Goal: Task Accomplishment & Management: Use online tool/utility

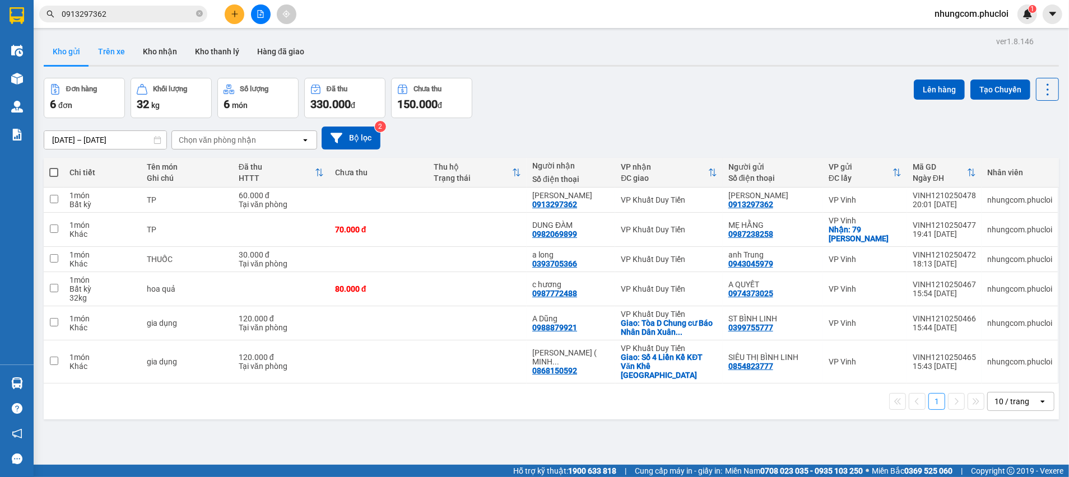
click at [82, 64] on button "Kho gửi" at bounding box center [66, 51] width 45 height 27
drag, startPoint x: 123, startPoint y: 54, endPoint x: 109, endPoint y: 50, distance: 15.1
click at [124, 54] on button "Trên xe" at bounding box center [111, 51] width 45 height 27
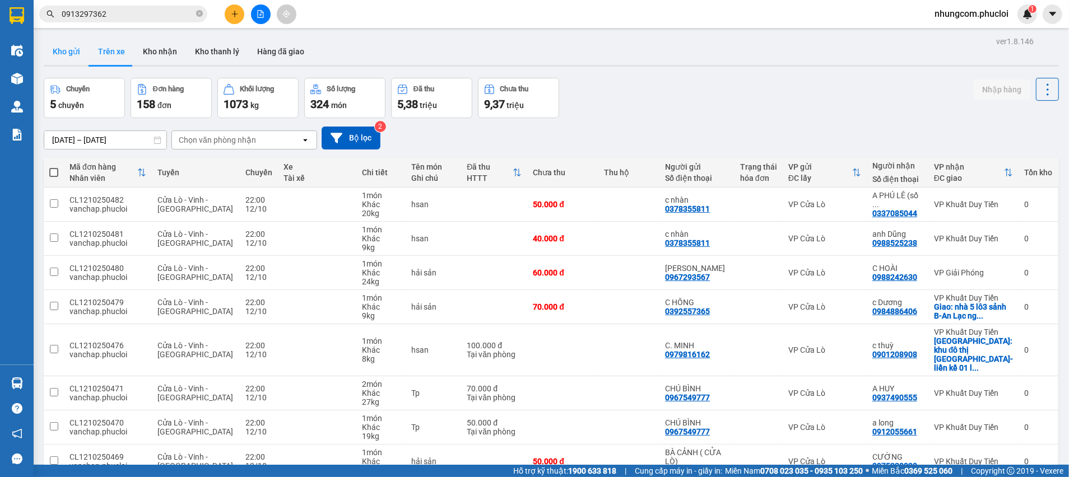
click at [64, 54] on button "Kho gửi" at bounding box center [66, 51] width 45 height 27
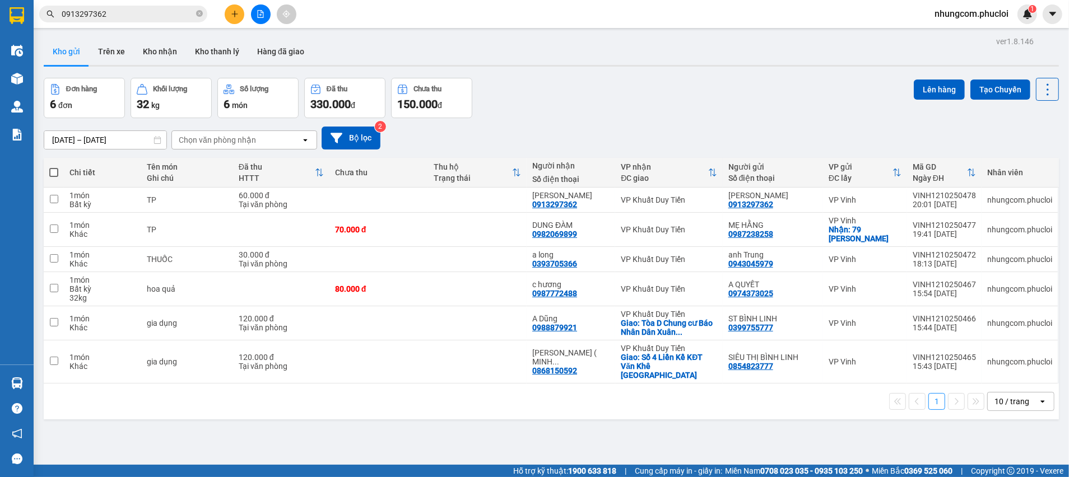
click at [44, 38] on button "Kho gửi" at bounding box center [66, 51] width 45 height 27
click at [50, 174] on span at bounding box center [53, 172] width 9 height 9
click at [54, 167] on input "checkbox" at bounding box center [54, 167] width 0 height 0
checkbox input "true"
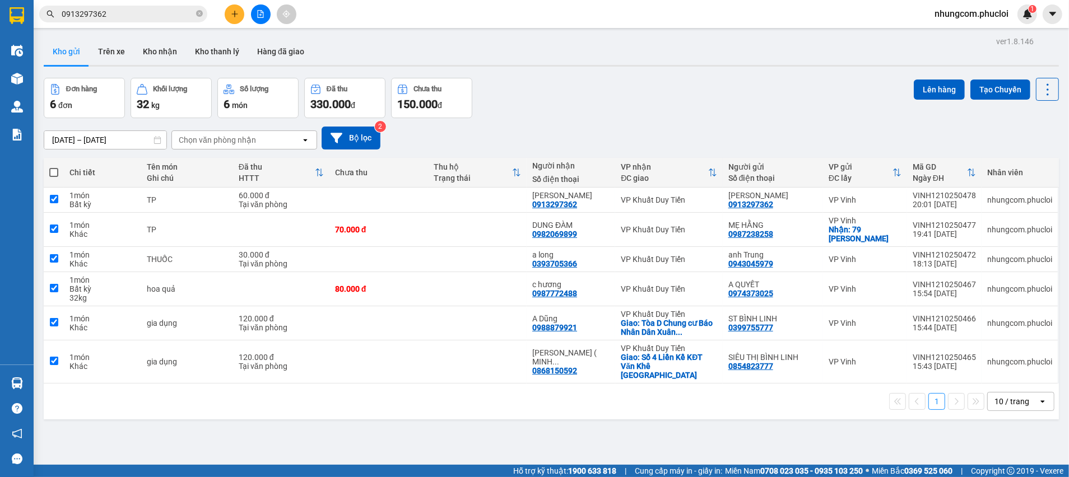
checkbox input "true"
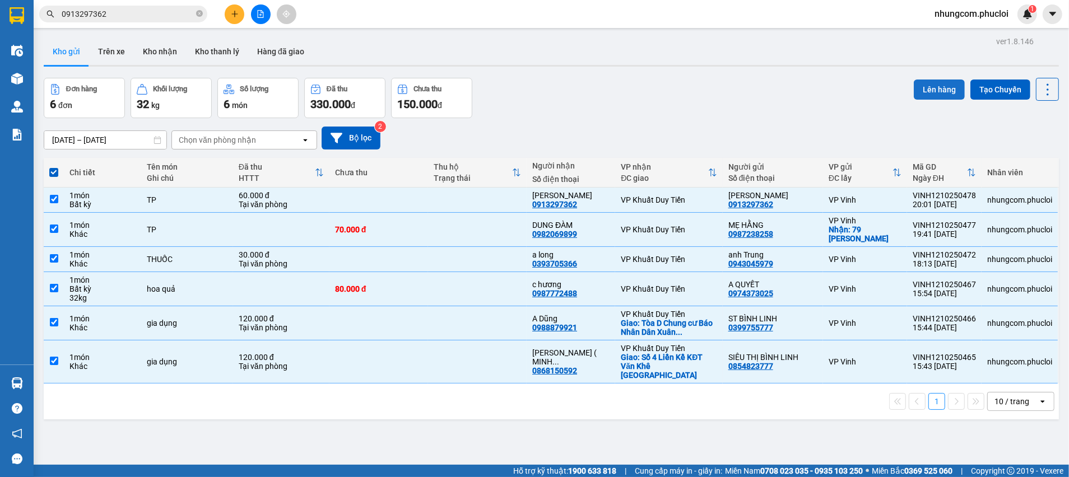
click at [935, 90] on button "Lên hàng" at bounding box center [939, 90] width 51 height 20
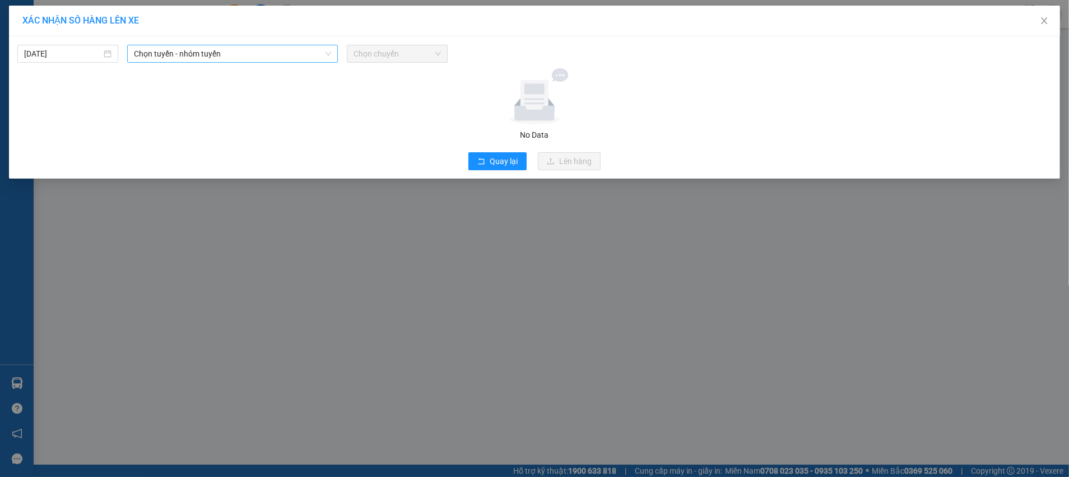
click at [160, 49] on span "Chọn tuyến - nhóm tuyến" at bounding box center [232, 53] width 197 height 17
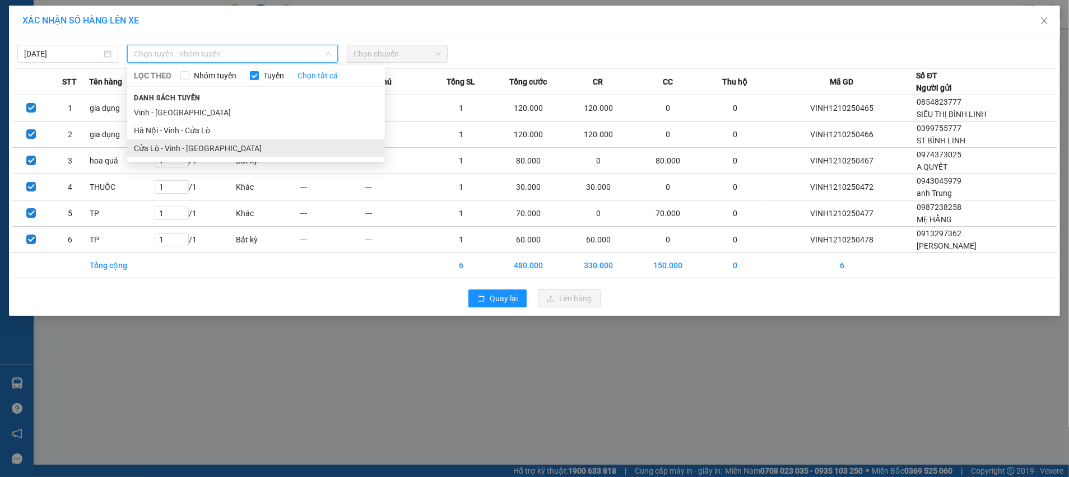
click at [166, 147] on li "Cửa Lò - Vinh - [GEOGRAPHIC_DATA]" at bounding box center [256, 148] width 258 height 18
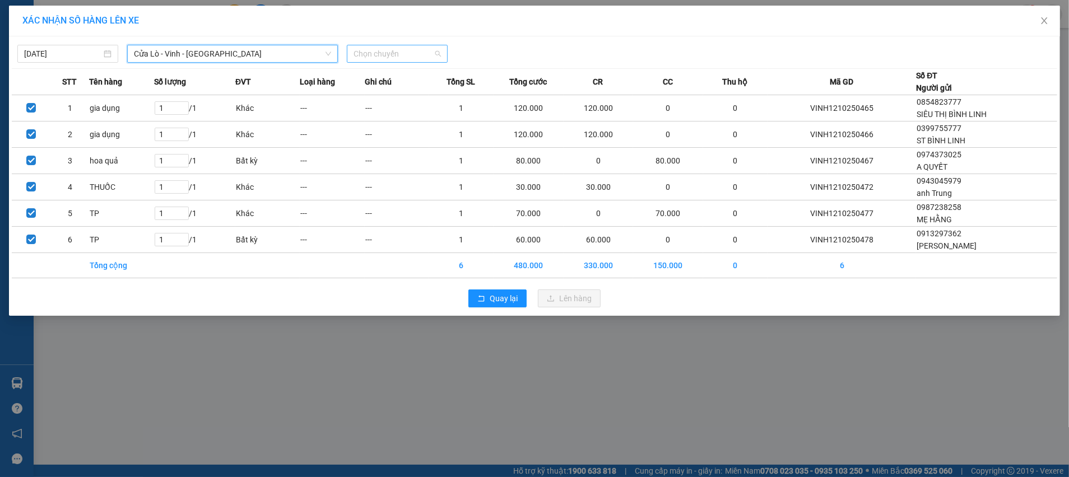
click at [421, 48] on span "Chọn chuyến" at bounding box center [396, 53] width 87 height 17
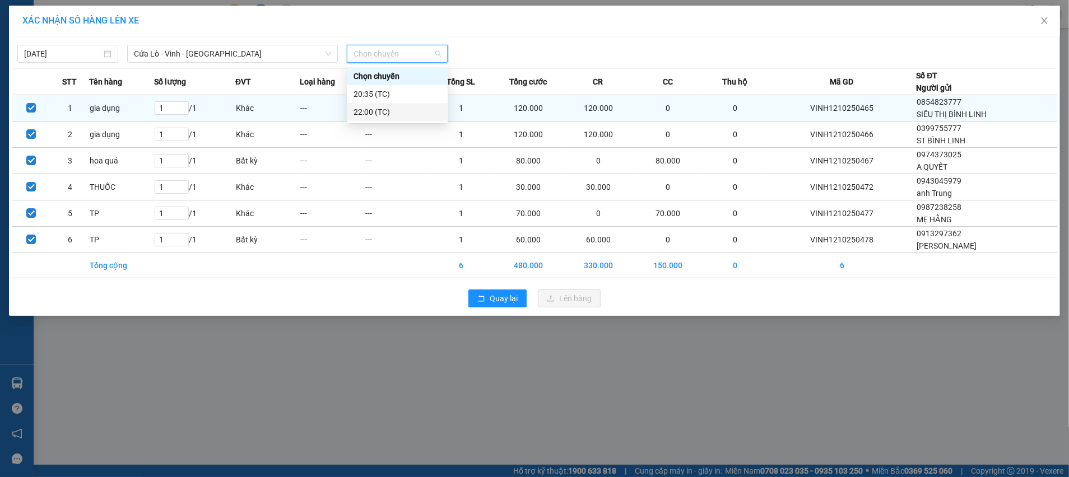
click at [411, 106] on div "22:00 (TC)" at bounding box center [396, 112] width 87 height 12
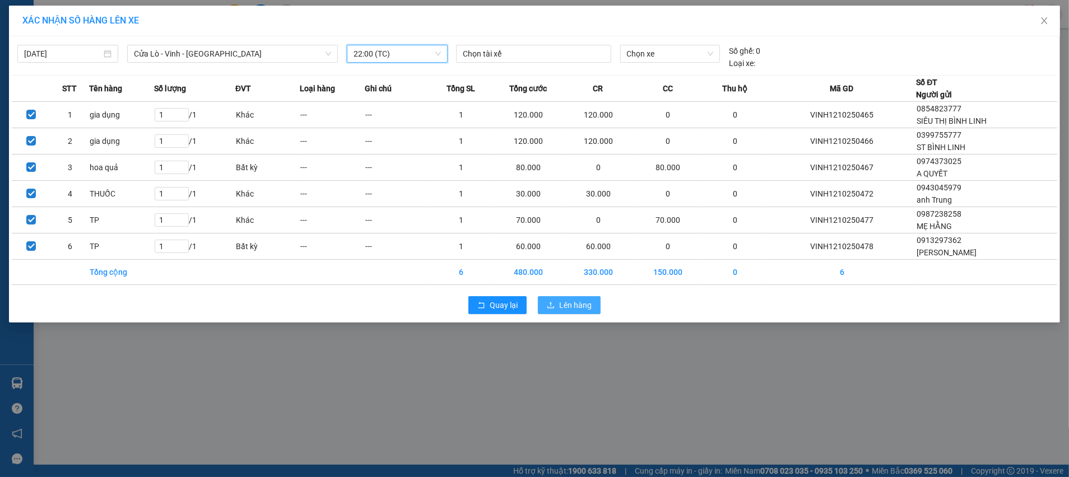
click at [577, 308] on span "Lên hàng" at bounding box center [575, 305] width 32 height 12
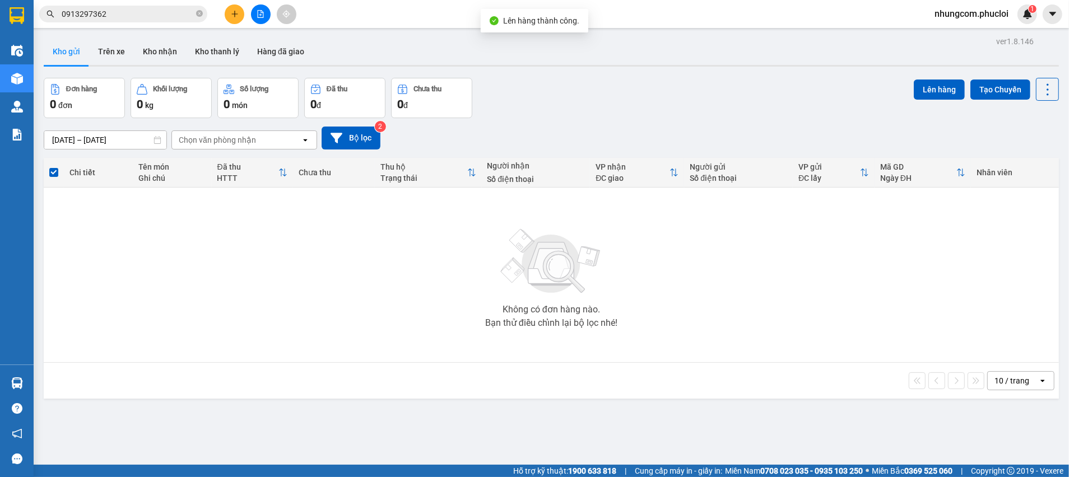
click at [255, 10] on button at bounding box center [261, 14] width 20 height 20
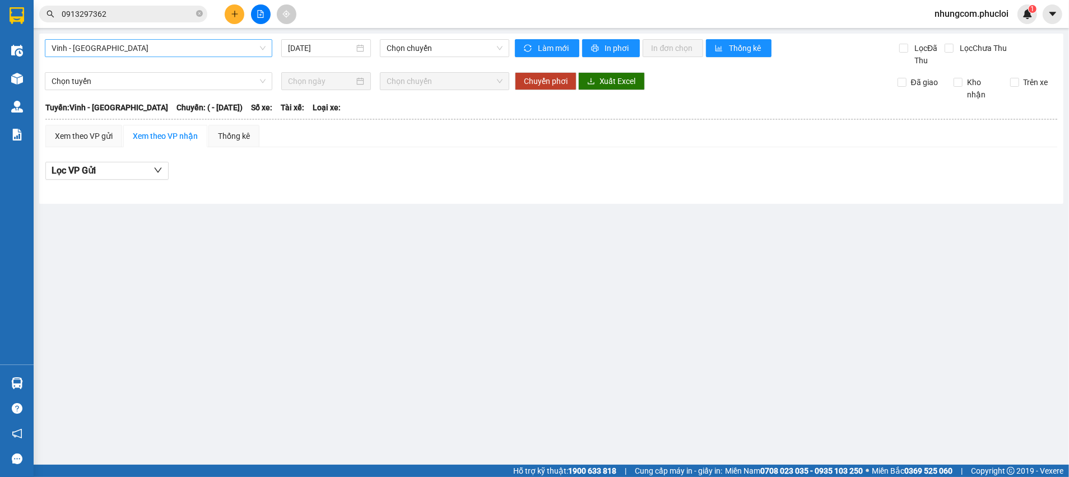
click at [109, 40] on span "Vinh - [GEOGRAPHIC_DATA]" at bounding box center [159, 48] width 214 height 17
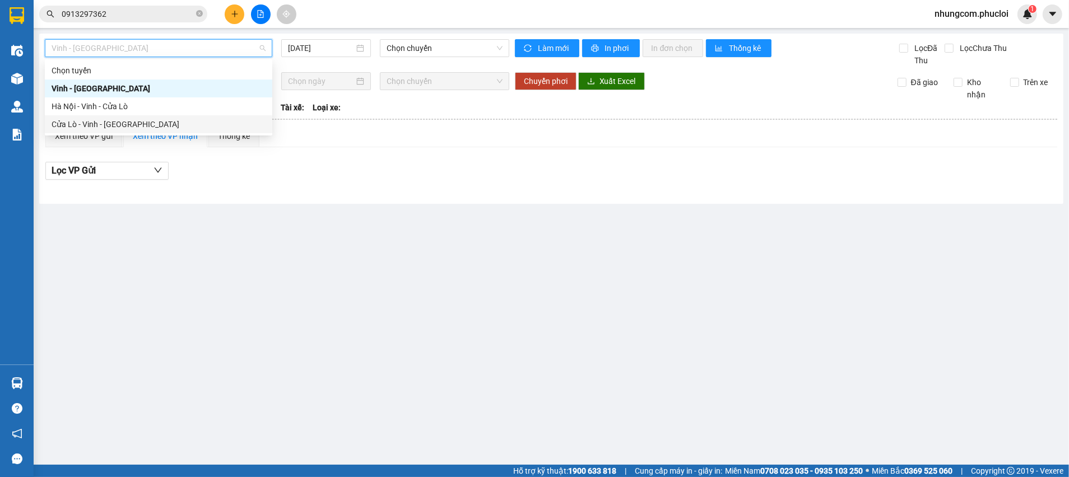
click at [102, 117] on div "Cửa Lò - Vinh - [GEOGRAPHIC_DATA]" at bounding box center [158, 124] width 227 height 18
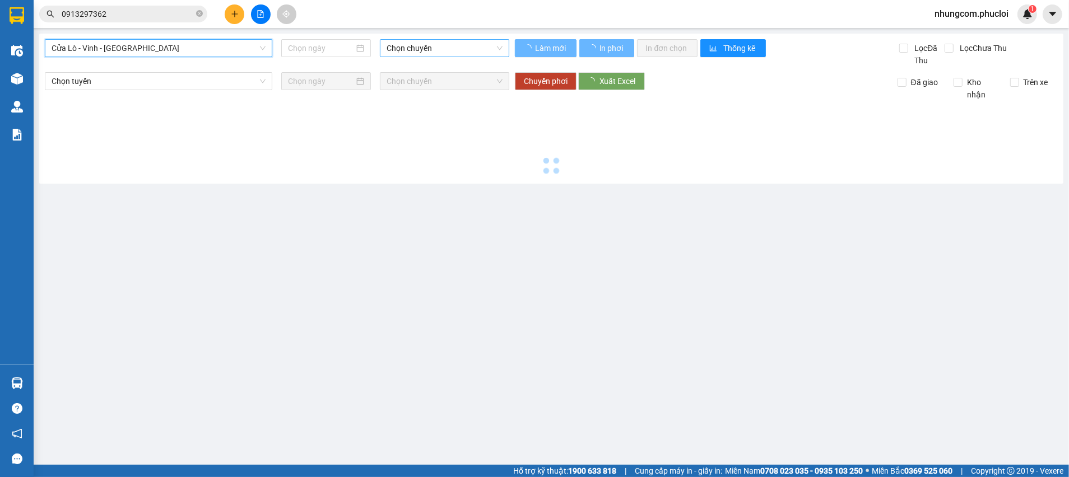
type input "[DATE]"
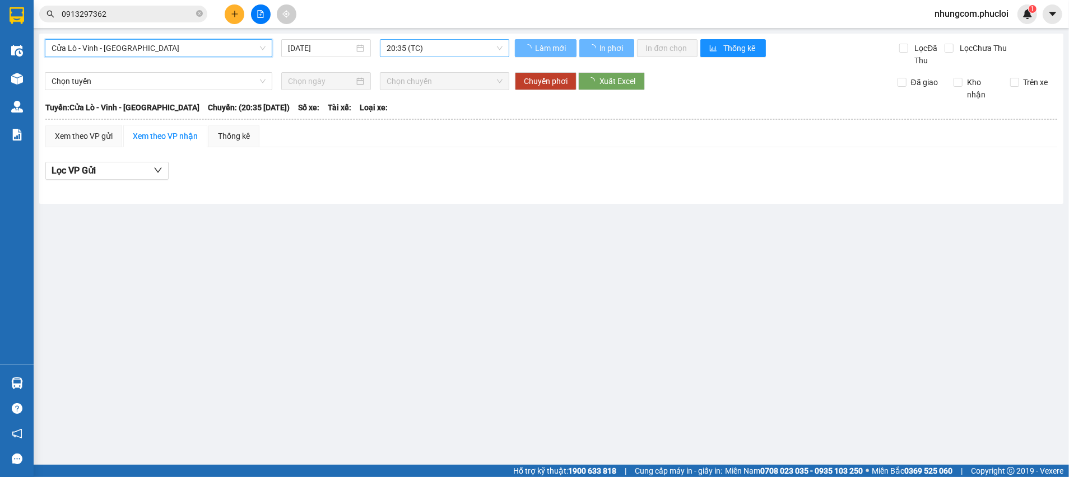
click at [432, 52] on span "20:35 (TC)" at bounding box center [443, 48] width 115 height 17
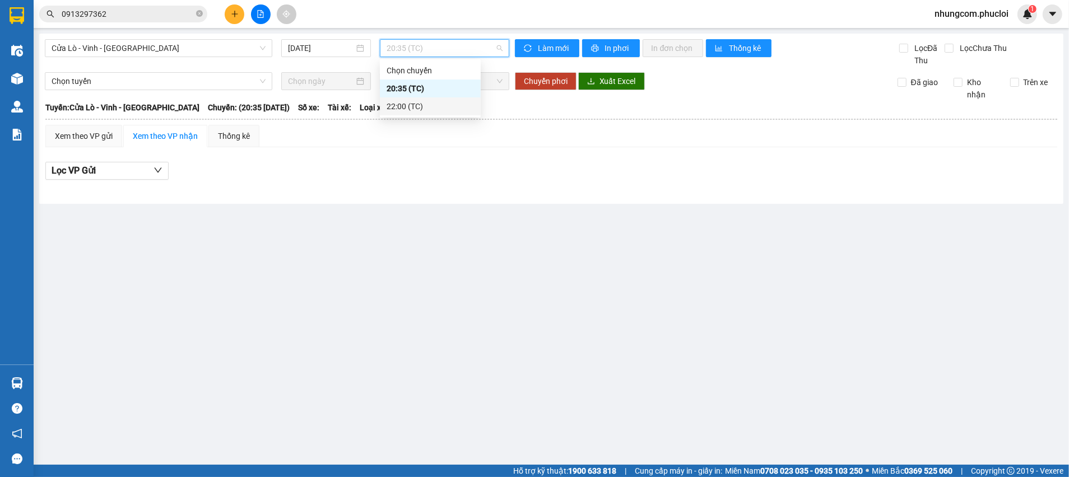
click at [395, 113] on div "22:00 (TC)" at bounding box center [430, 106] width 101 height 18
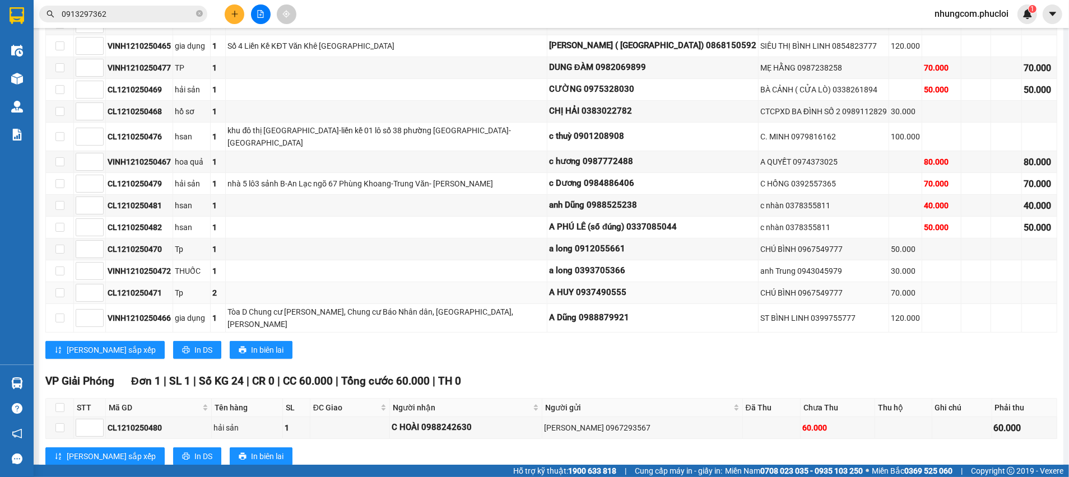
scroll to position [84, 0]
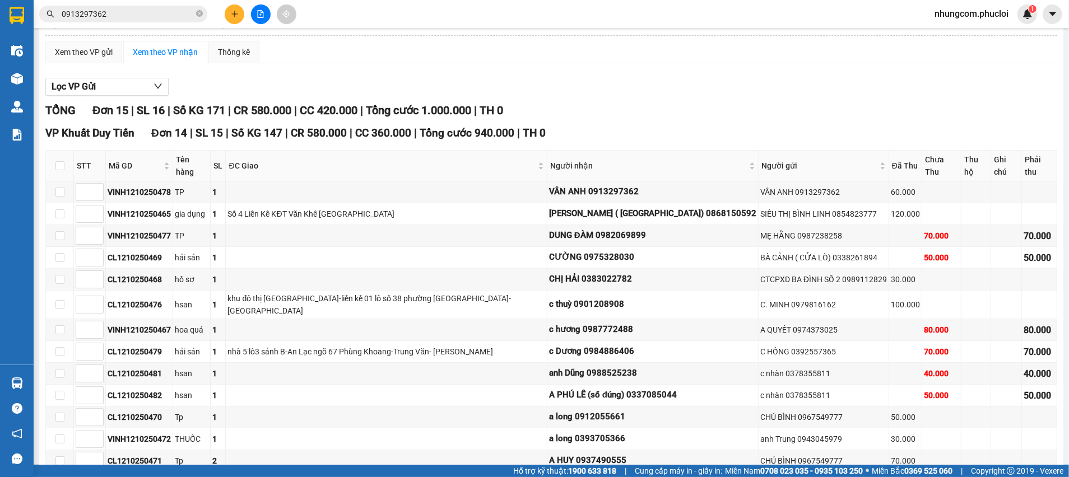
click at [647, 101] on div "Lọc VP Gửi TỔNG Đơn 15 | SL 16 | Số KG 171 | CR 580.000 | CC 420.000 | Tổng cư…" at bounding box center [551, 359] width 1012 height 575
